Goal: Find specific page/section: Find specific page/section

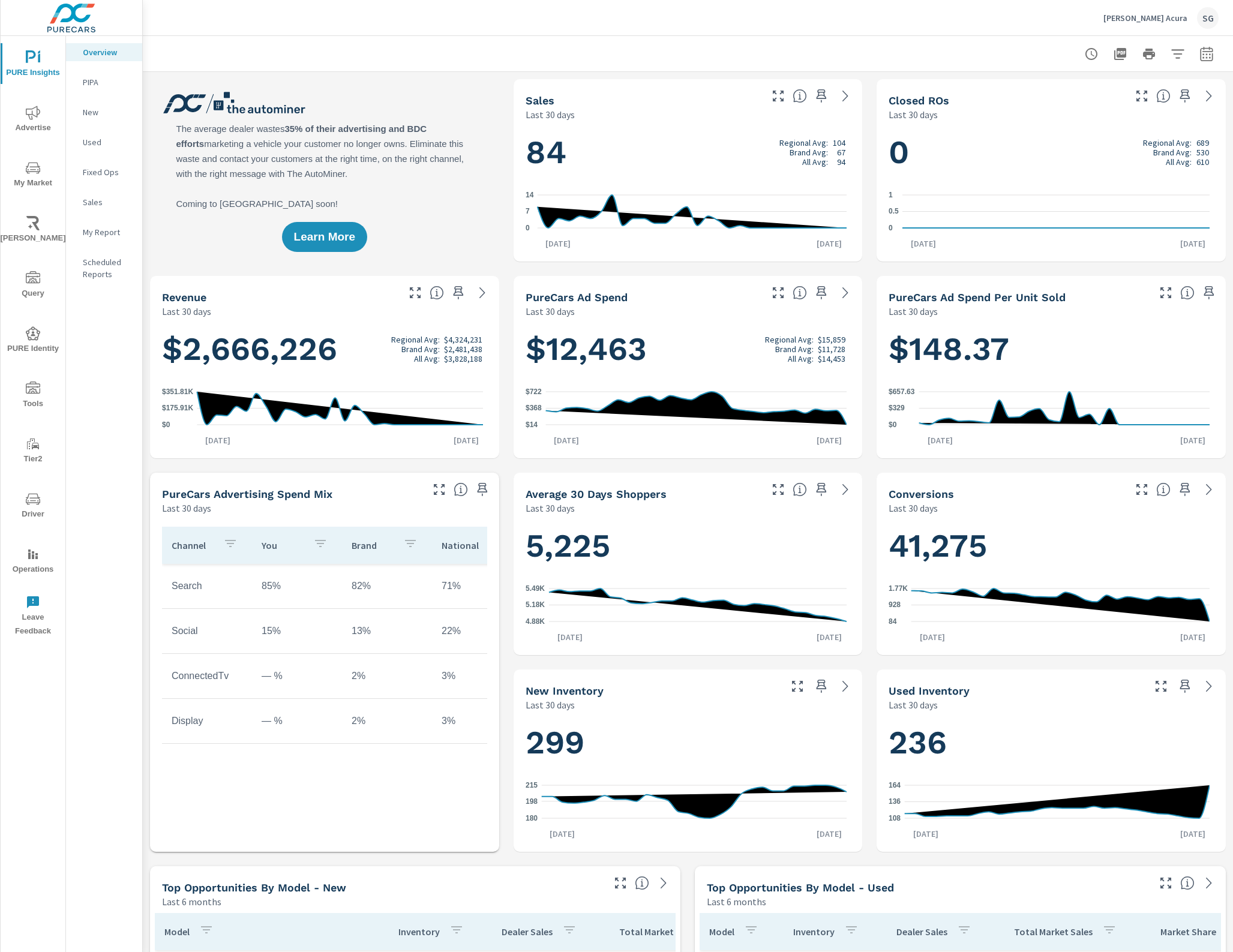
click at [43, 342] on span "PURE Identity" at bounding box center [33, 340] width 58 height 29
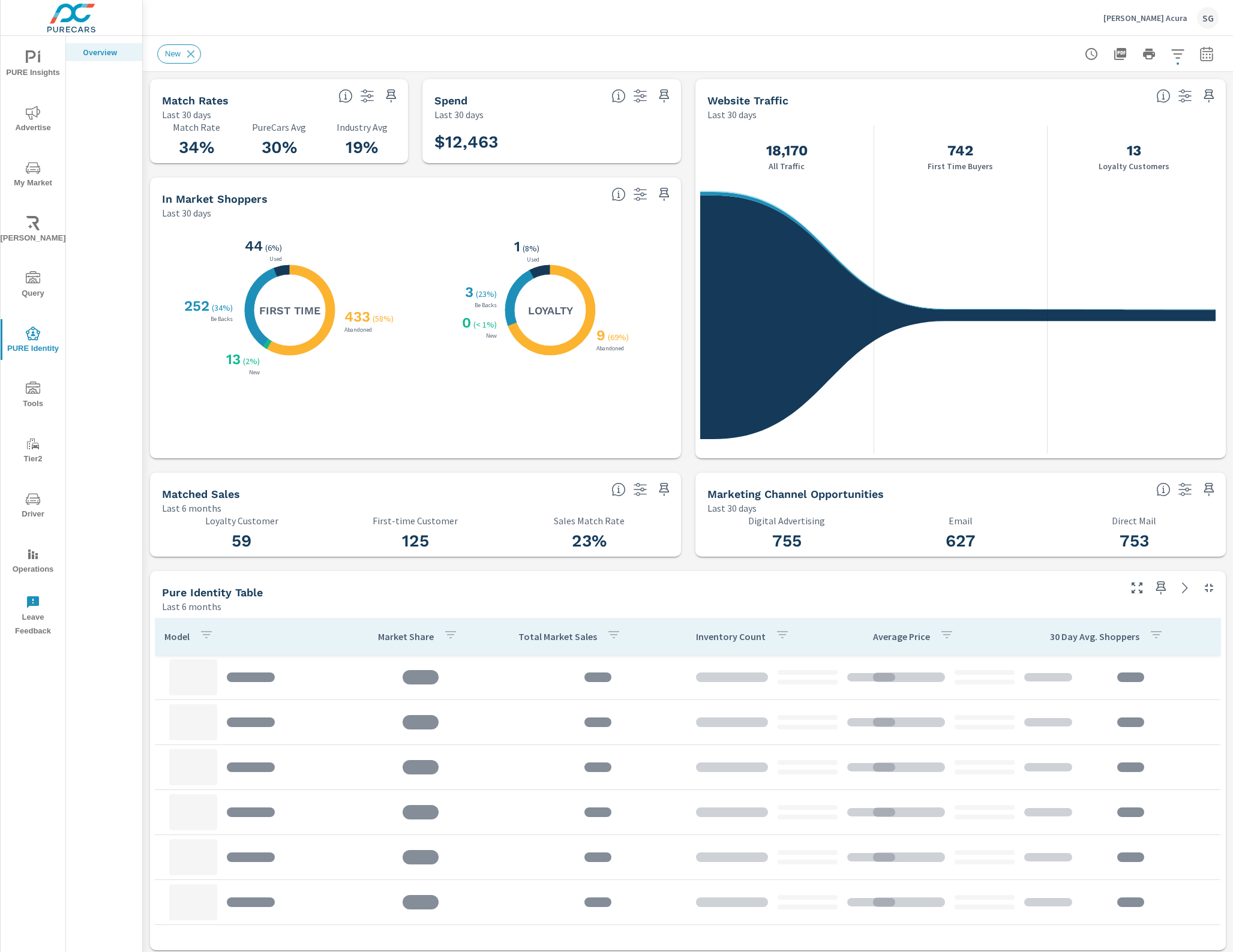
click at [1199, 55] on icon "button" at bounding box center [1206, 54] width 14 height 14
click at [1125, 93] on select "Custom Yesterday Last week Last 7 days Last 14 days Last 30 days Last 45 days L…" at bounding box center [1099, 104] width 120 height 24
select select "Last 7 days"
click at [1040, 92] on select "Custom Yesterday Last week Last 7 days Last 14 days Last 30 days Last 45 days L…" at bounding box center [1099, 104] width 120 height 24
click at [1090, 171] on span "Apply" at bounding box center [1073, 168] width 49 height 11
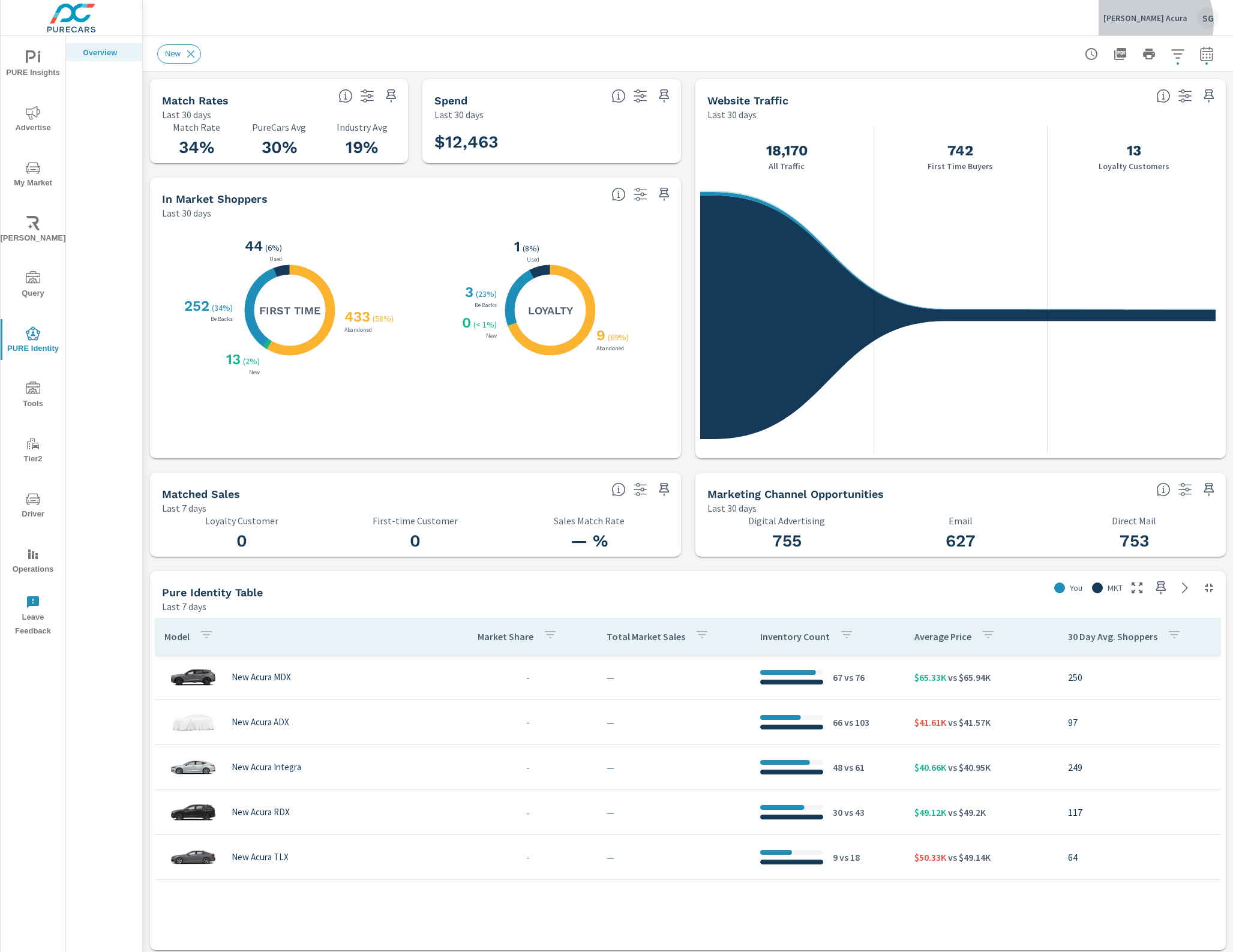
click at [1161, 22] on p "Karen Radley Acura" at bounding box center [1145, 18] width 84 height 11
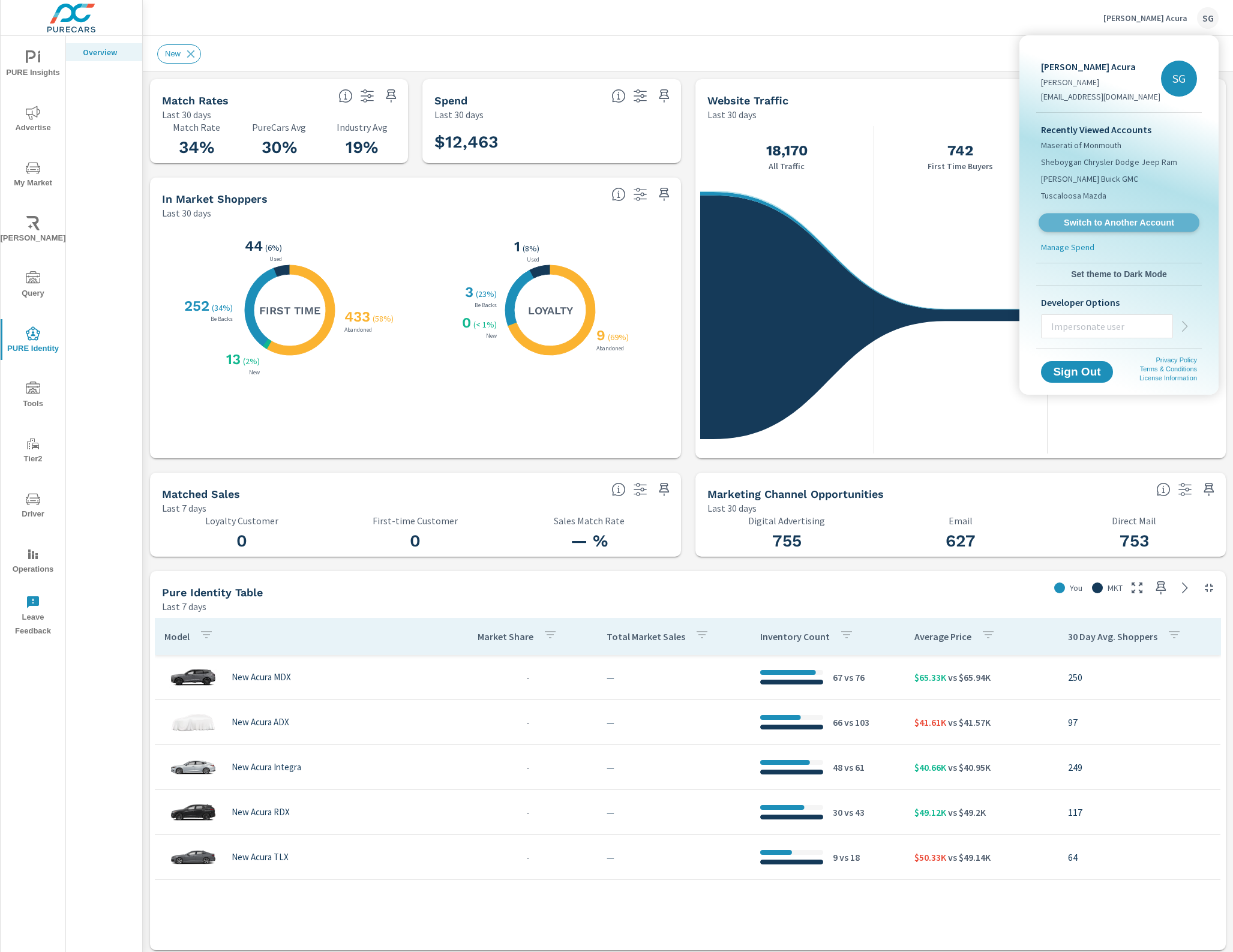
click at [1105, 219] on span "Switch to Another Account" at bounding box center [1118, 222] width 147 height 11
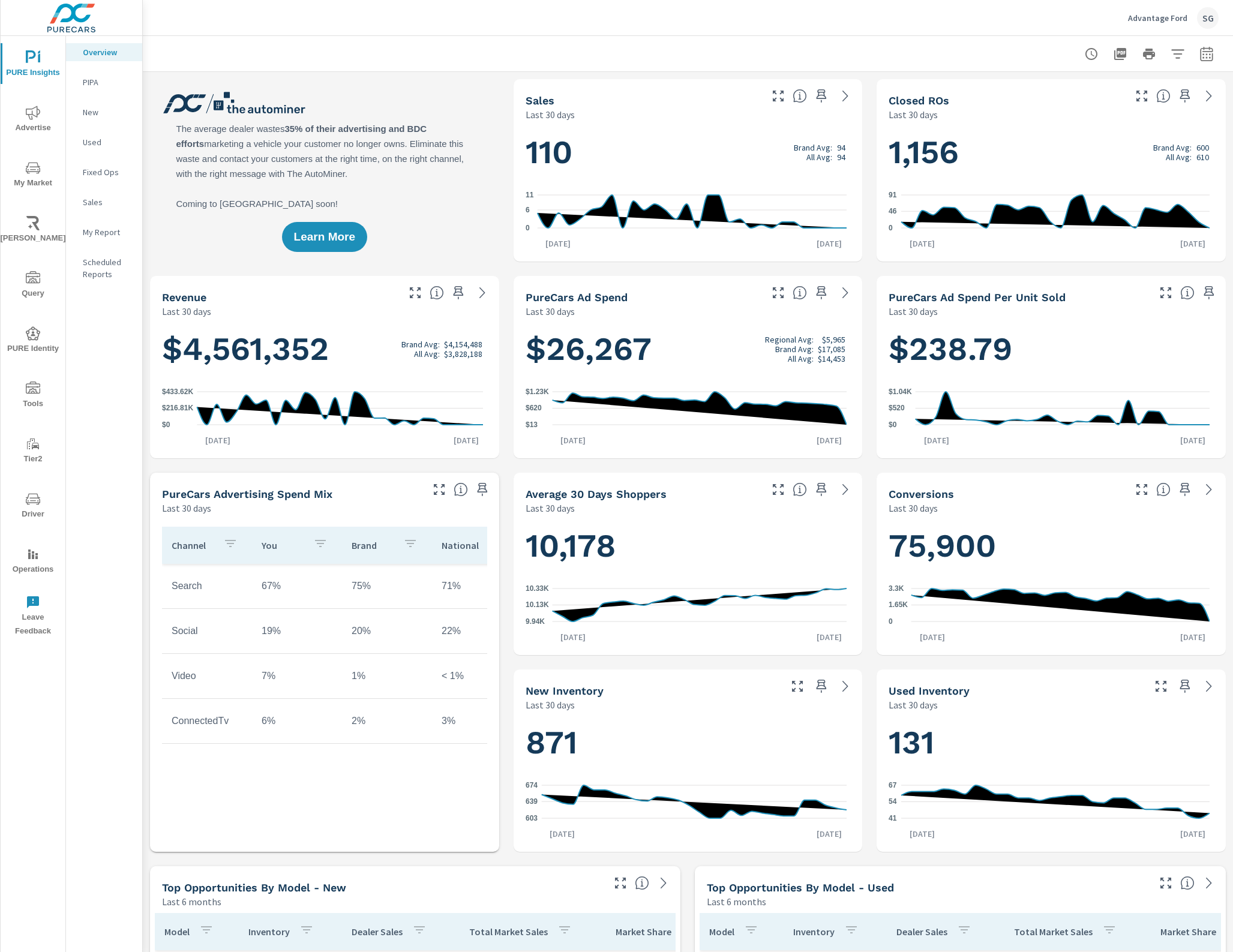
click at [27, 496] on icon "nav menu" at bounding box center [33, 499] width 14 height 14
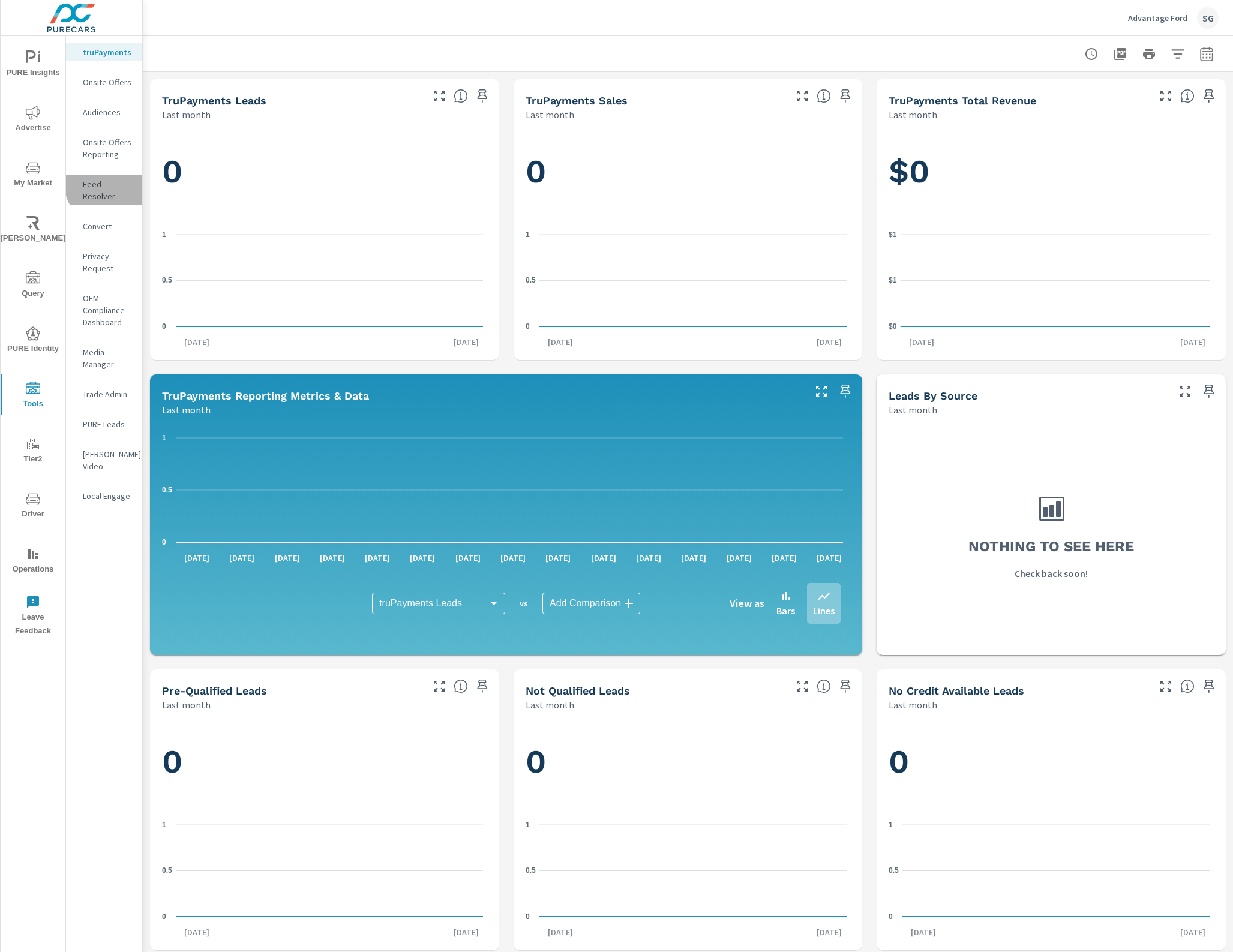
click at [107, 183] on p "Feed Resolver" at bounding box center [108, 190] width 50 height 24
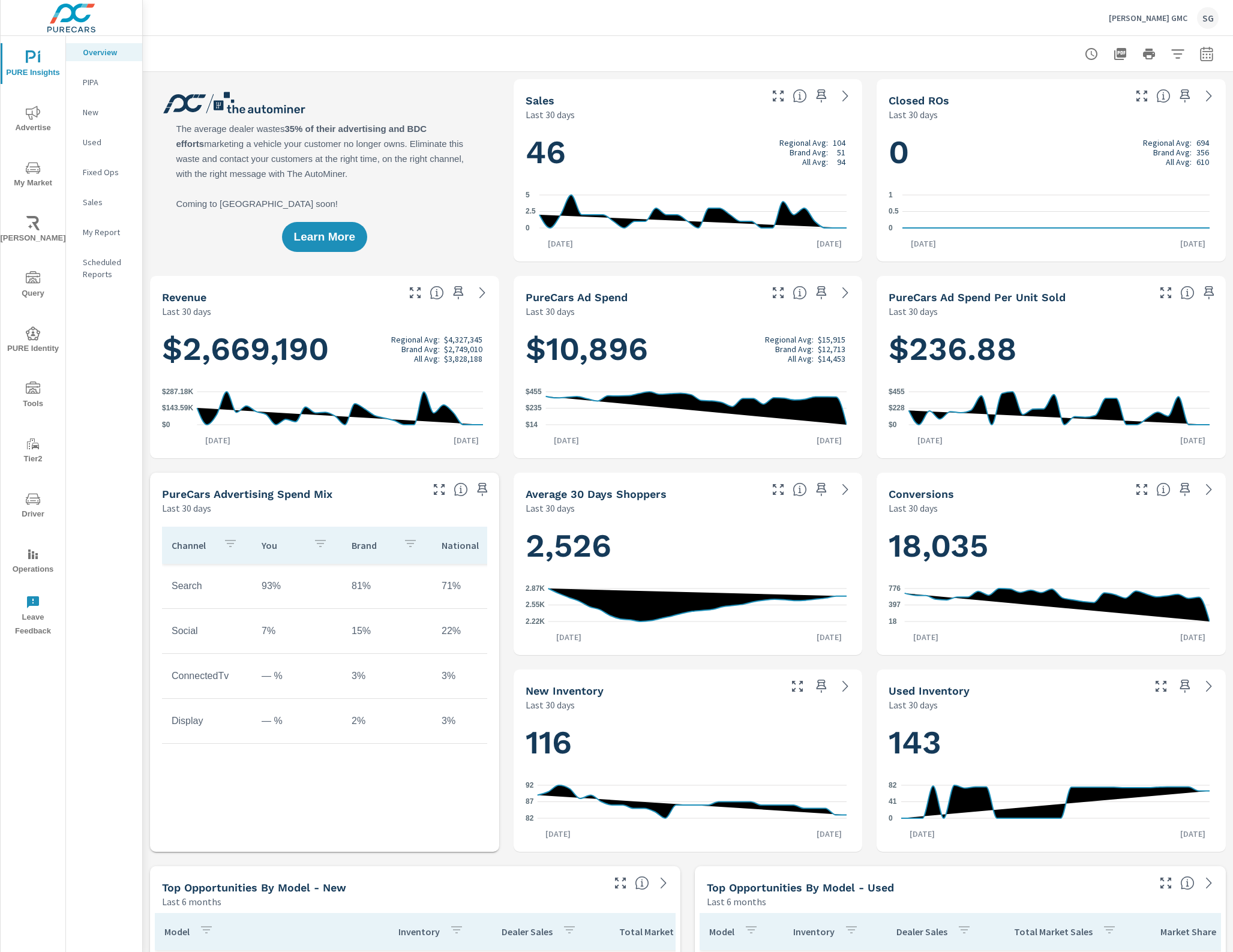
click at [35, 391] on icon "nav menu" at bounding box center [33, 389] width 14 height 14
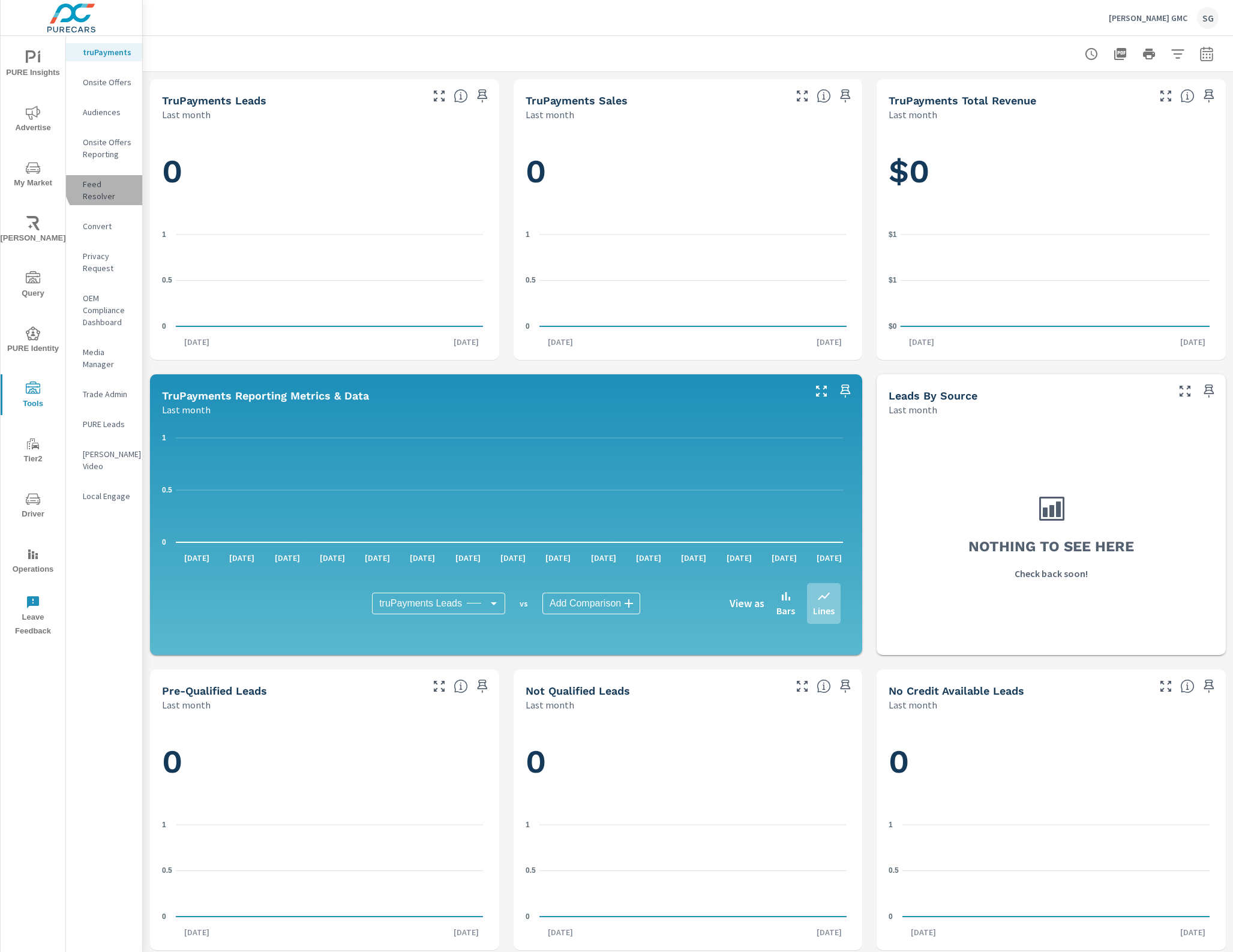
drag, startPoint x: 115, startPoint y: 180, endPoint x: 86, endPoint y: 190, distance: 30.7
click at [115, 181] on p "Feed Resolver" at bounding box center [108, 190] width 50 height 24
